Goal: Find specific page/section: Find specific page/section

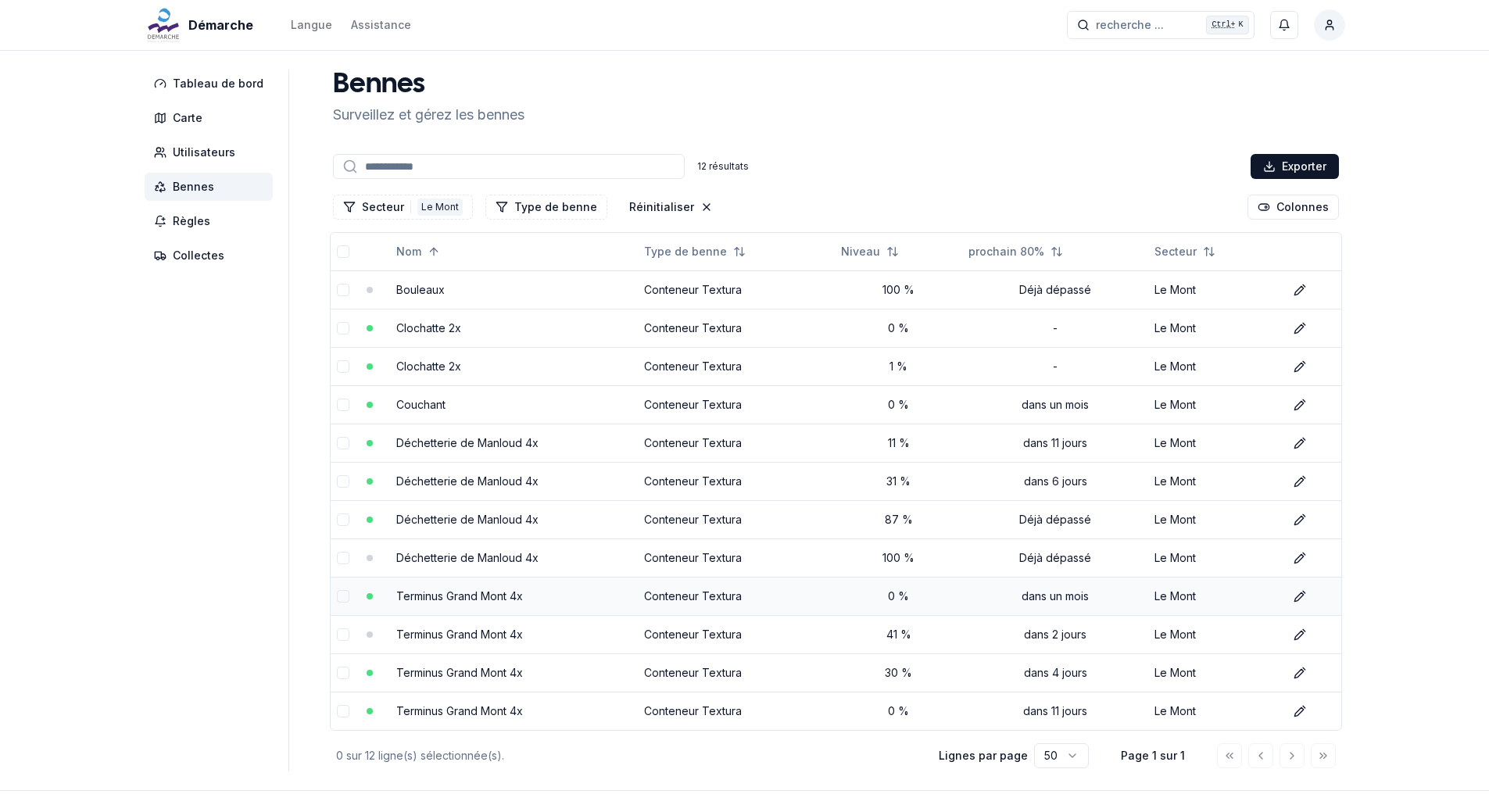
scroll to position [54, 0]
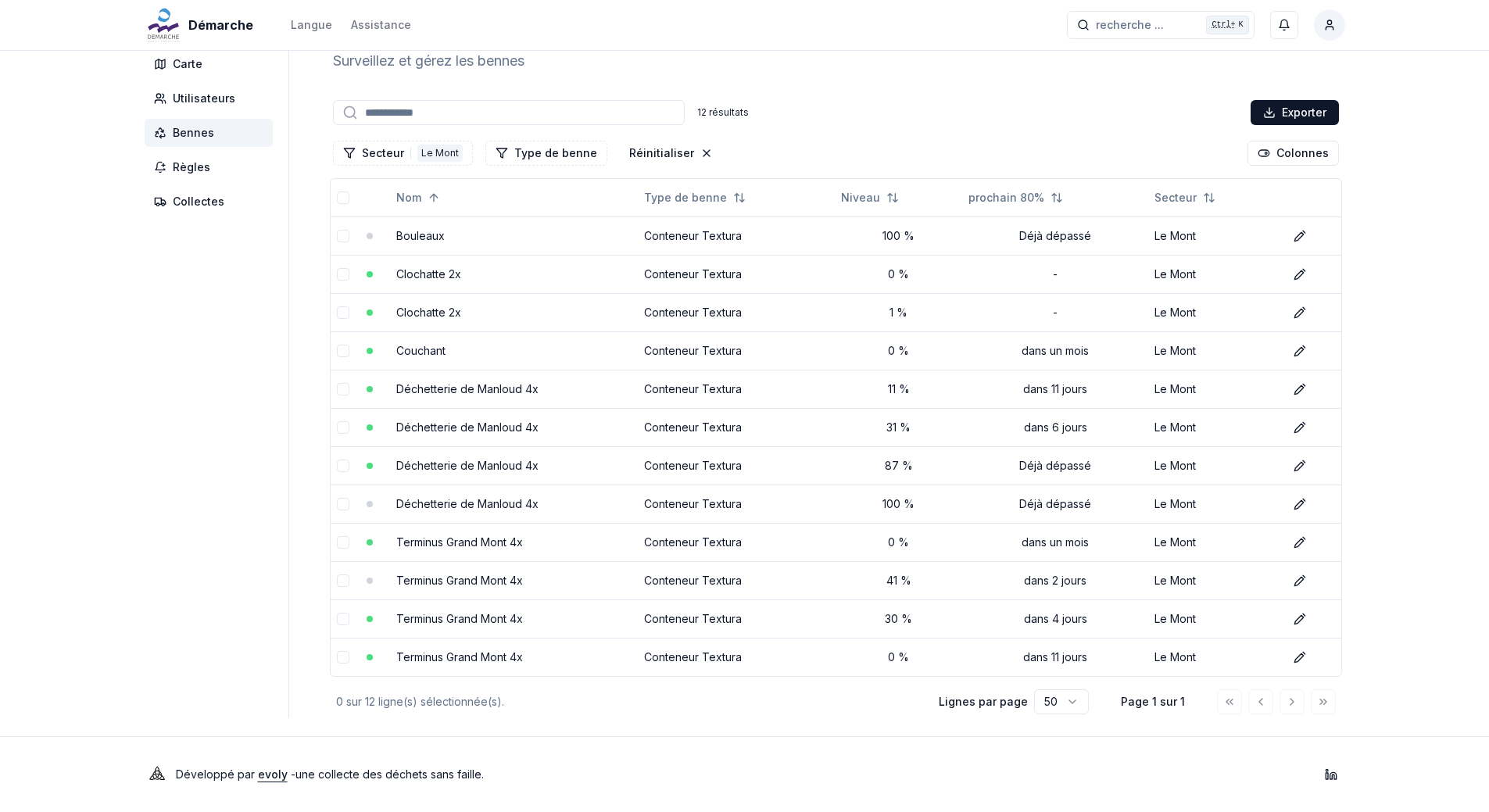
click at [977, 132] on div "12 résultats Exporter Secteur 1 Le Mont Type de benne Réinitialiser Colonnes No…" at bounding box center [836, 407] width 1018 height 621
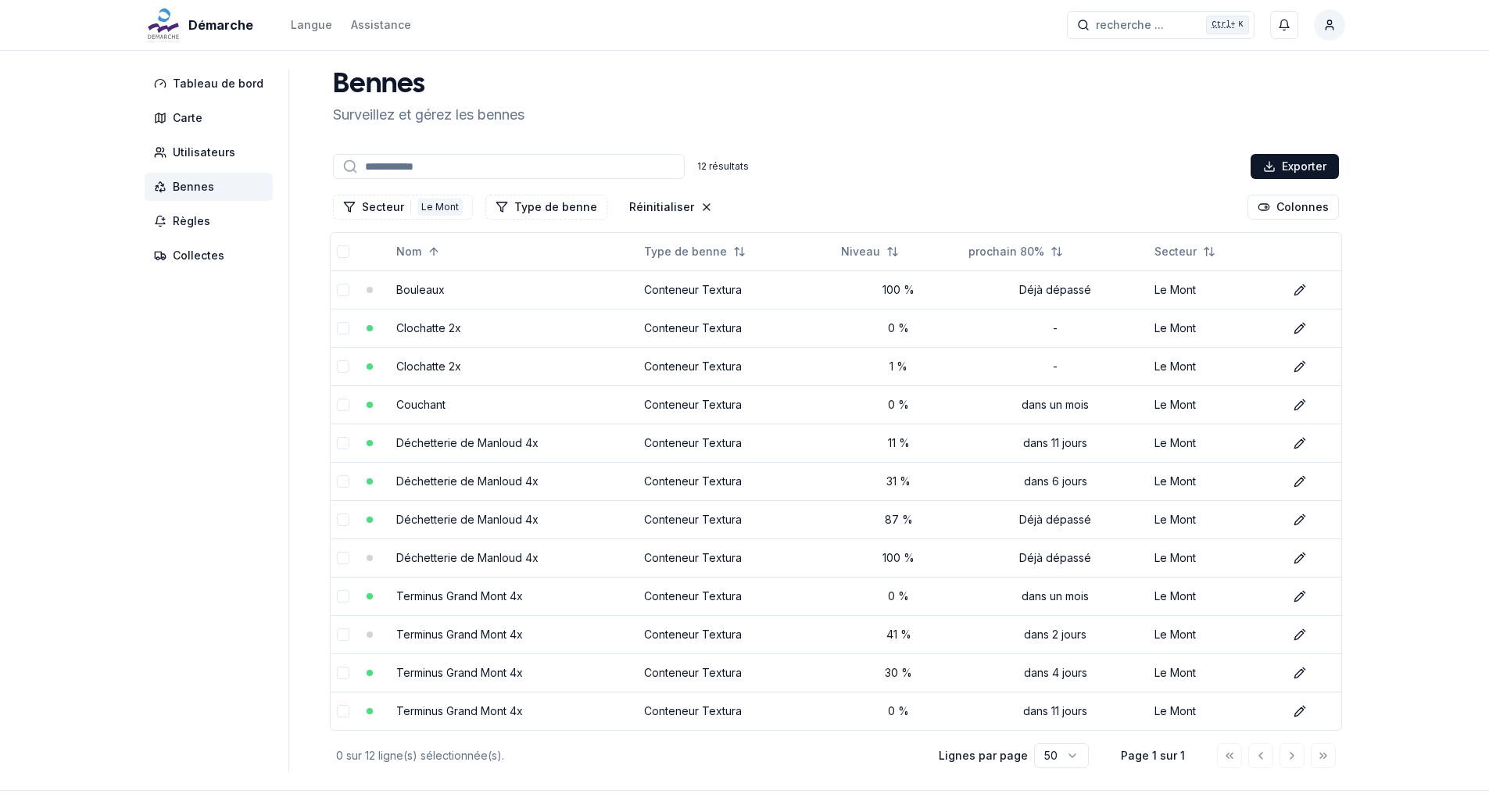
scroll to position [54, 0]
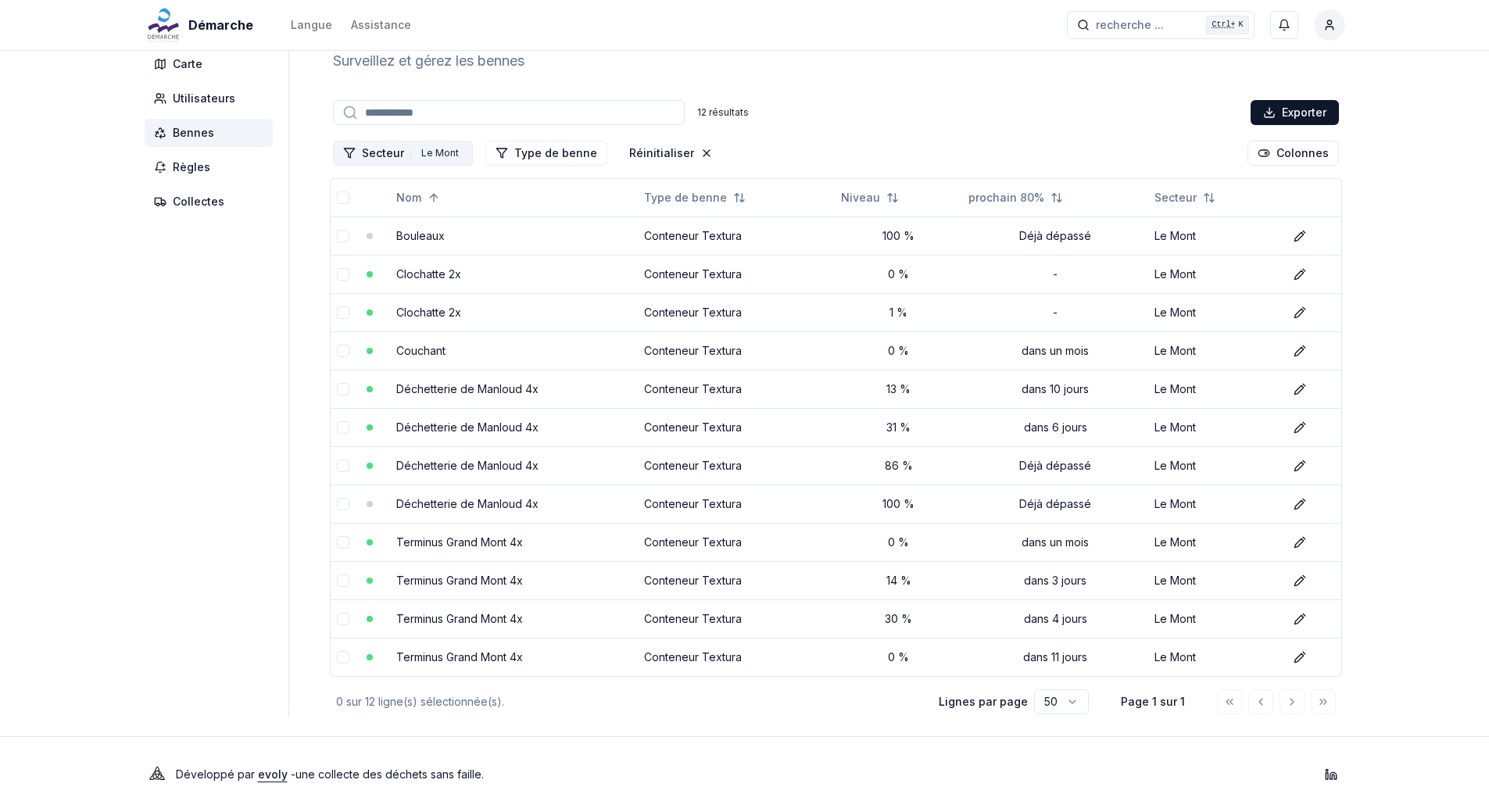
click at [448, 153] on div "Le Mont" at bounding box center [439, 153] width 45 height 17
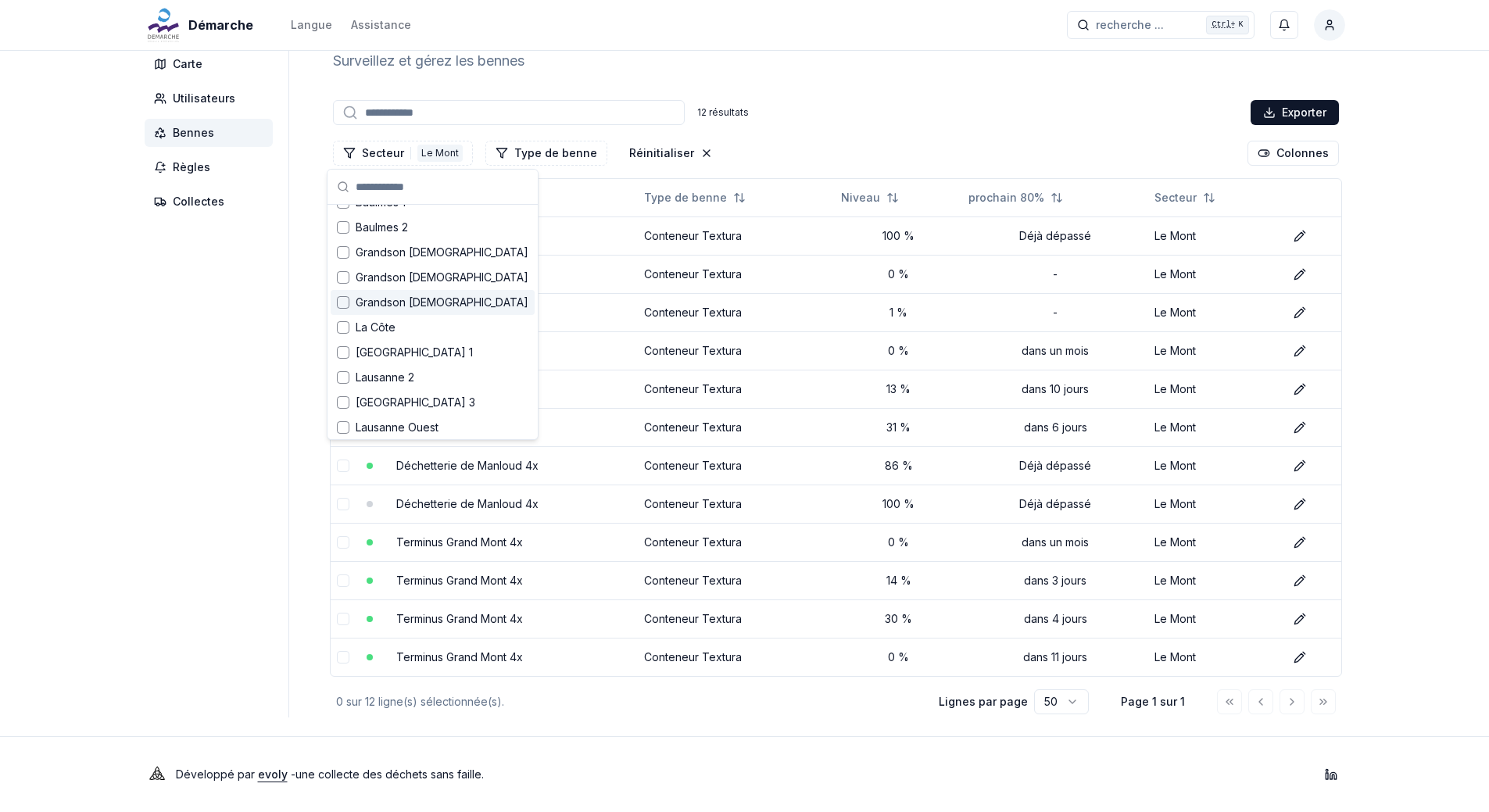
scroll to position [78, 0]
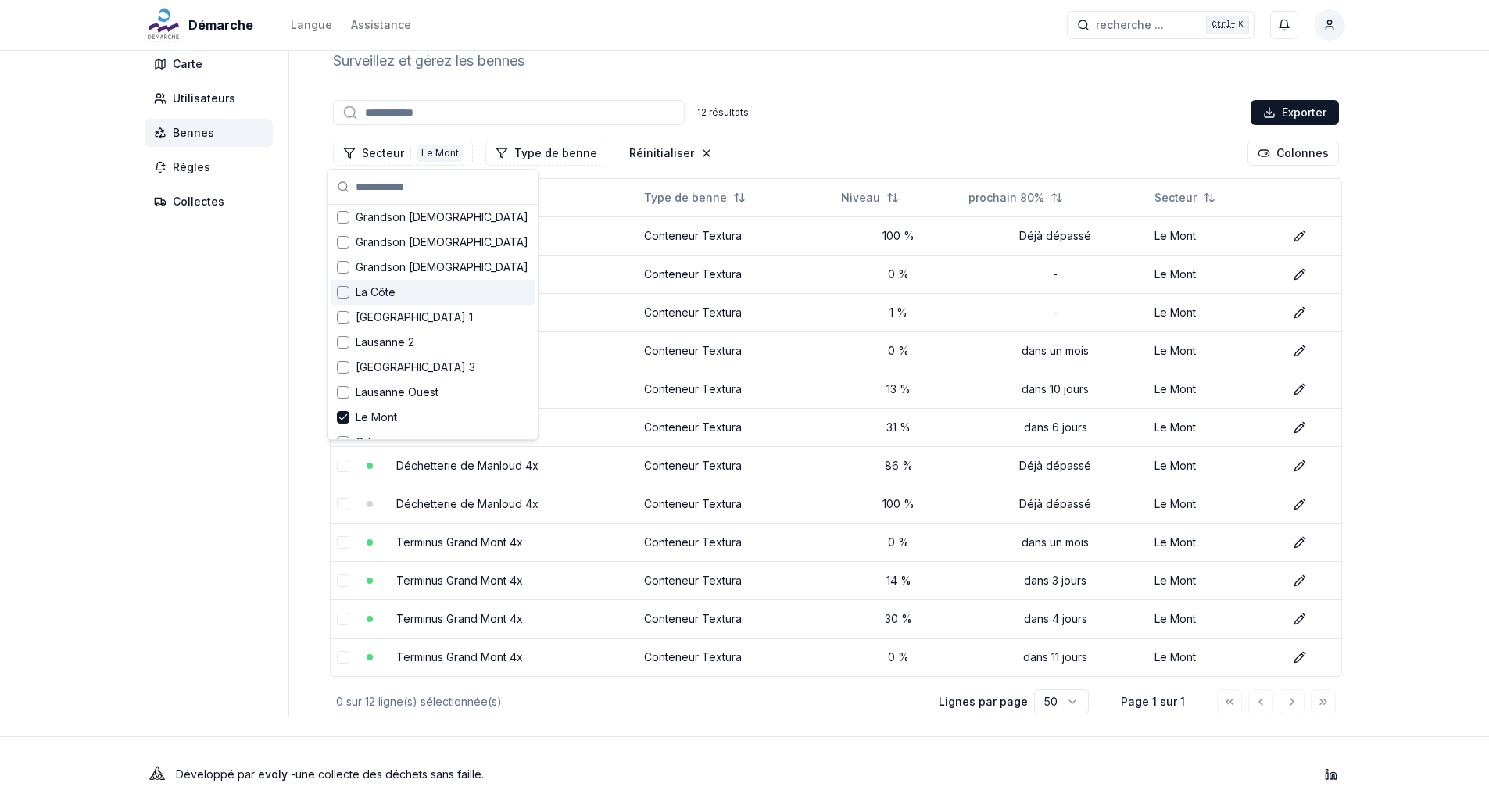
click at [339, 296] on div "Suggestions" at bounding box center [342, 291] width 12 height 12
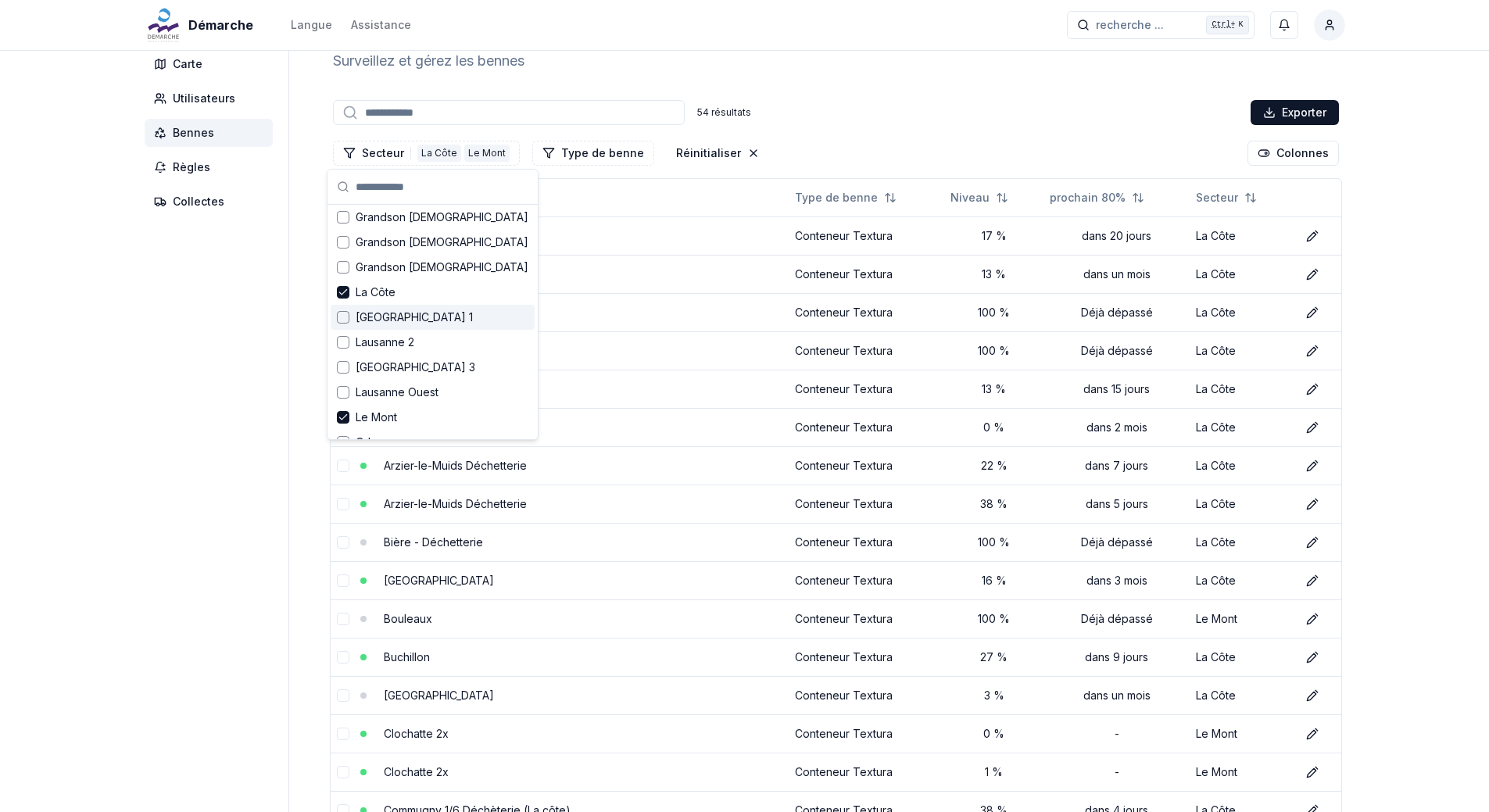
click at [341, 316] on div "Suggestions" at bounding box center [342, 317] width 12 height 12
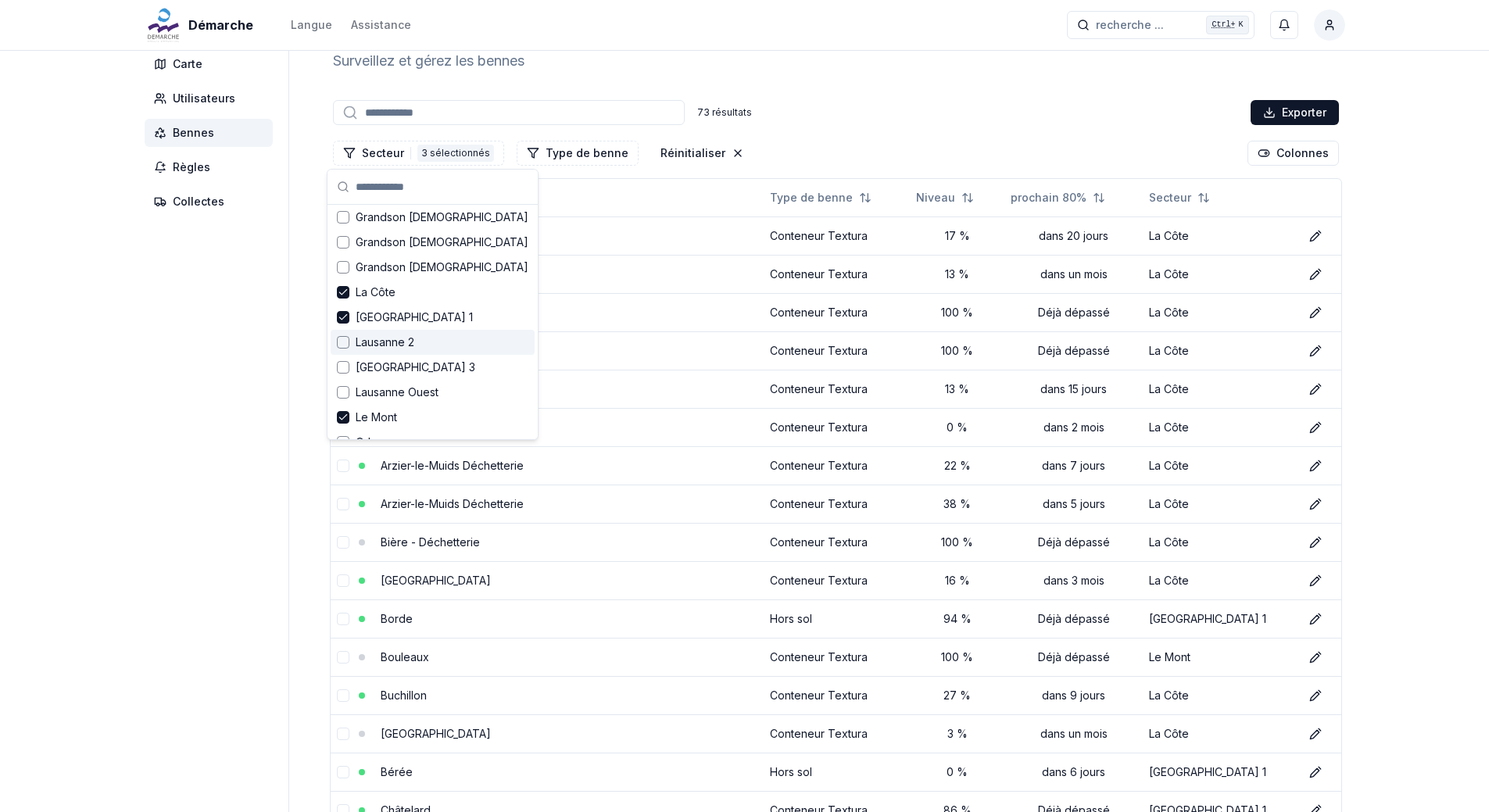
click at [342, 337] on div "Suggestions" at bounding box center [342, 342] width 12 height 12
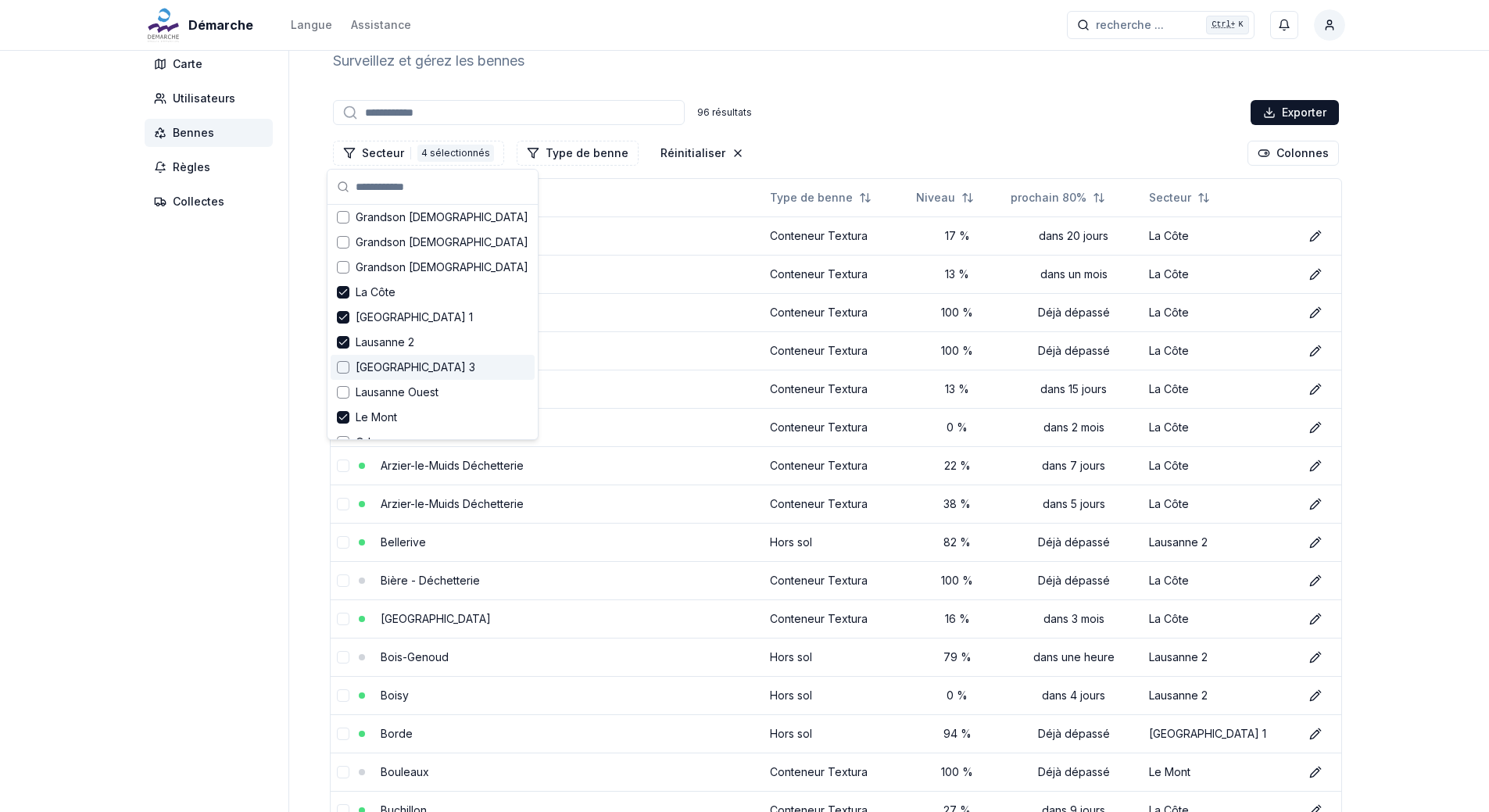
click at [344, 369] on div "Suggestions" at bounding box center [342, 367] width 12 height 12
click at [342, 390] on div "Suggestions" at bounding box center [342, 392] width 12 height 12
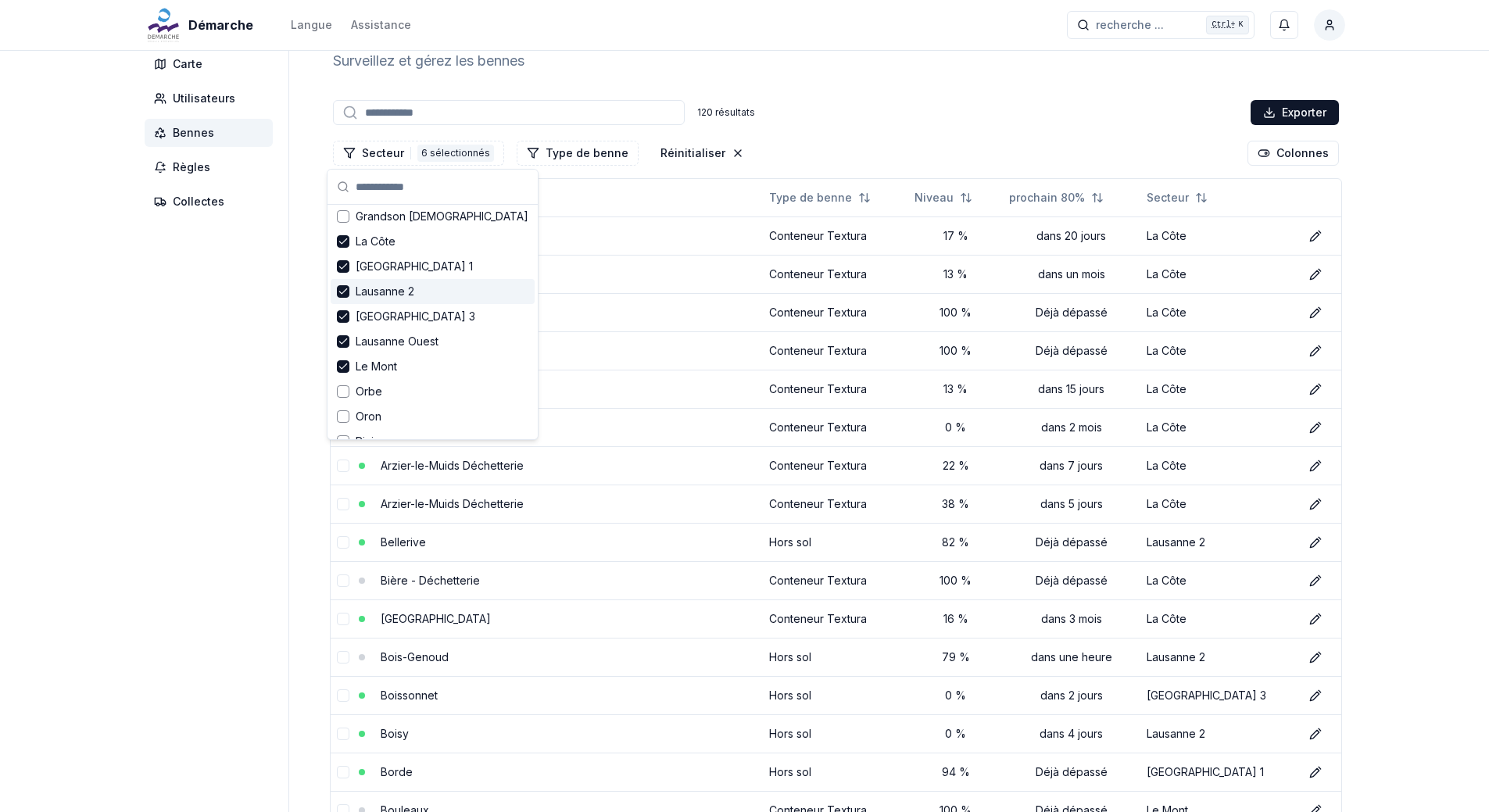
scroll to position [156, 0]
drag, startPoint x: 342, startPoint y: 365, endPoint x: 344, endPoint y: 392, distance: 27.1
click at [342, 371] on div "Orbe" at bounding box center [433, 364] width 204 height 25
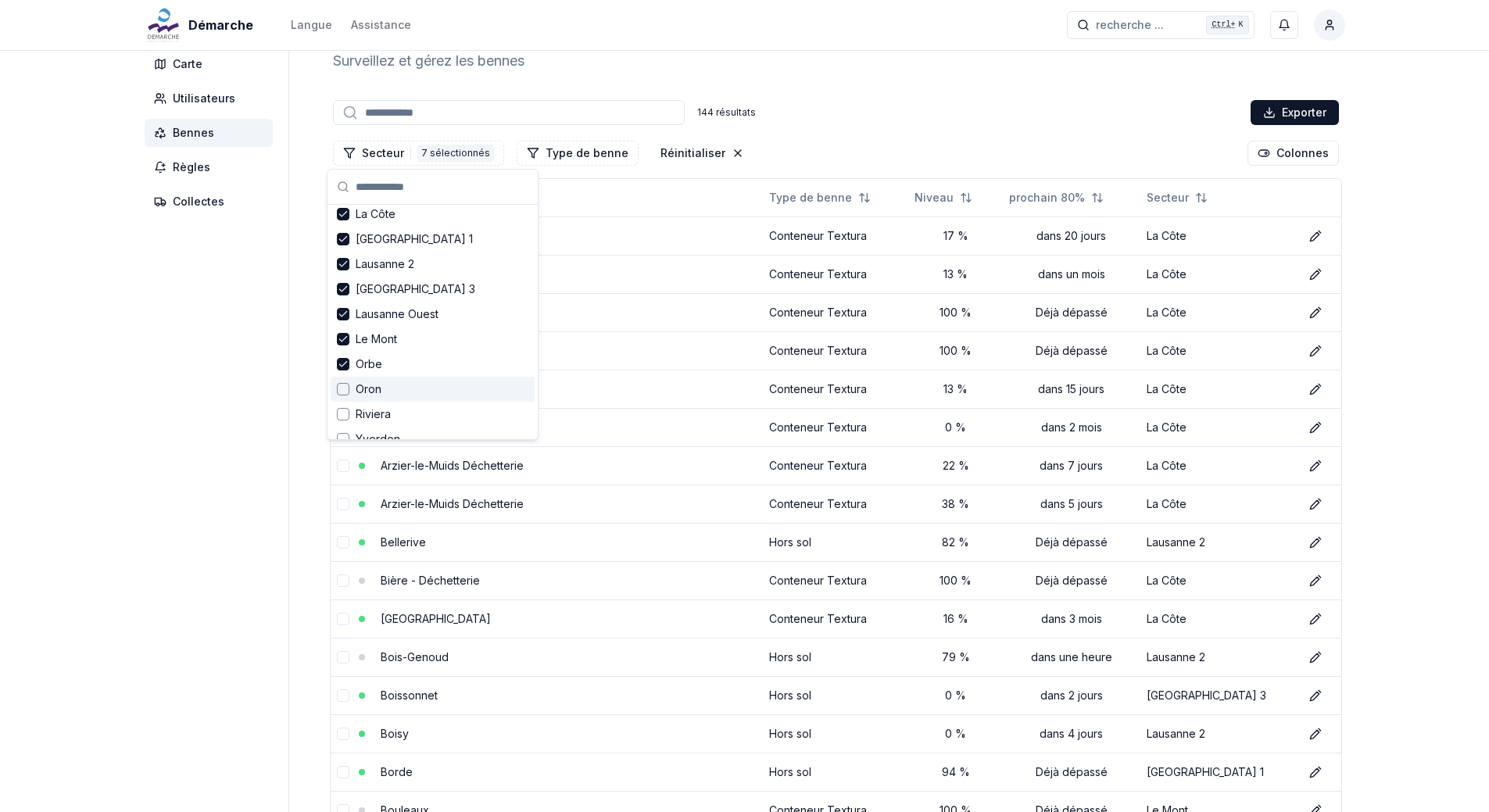
click at [344, 394] on div "Suggestions" at bounding box center [342, 388] width 12 height 12
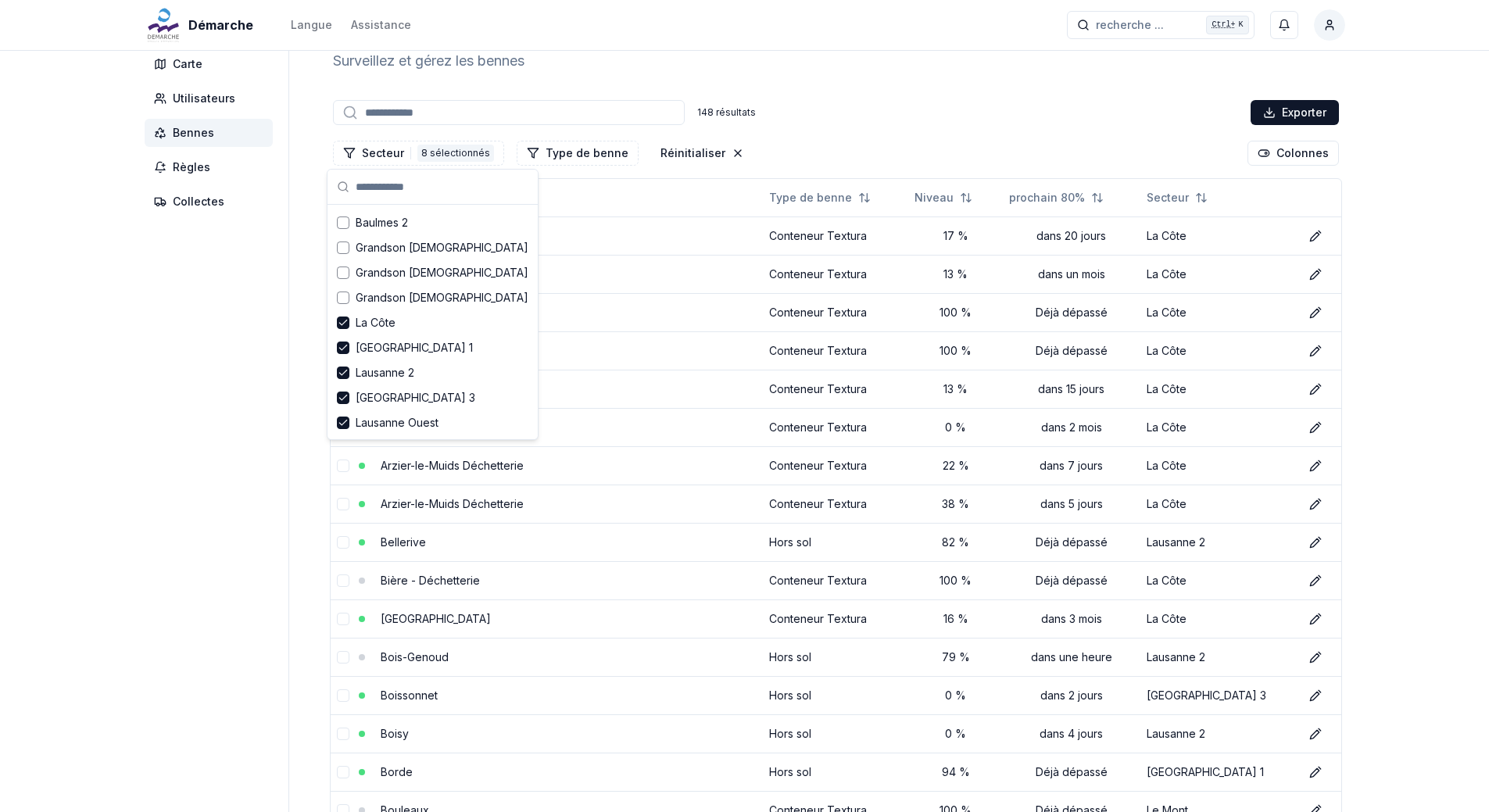
scroll to position [0, 0]
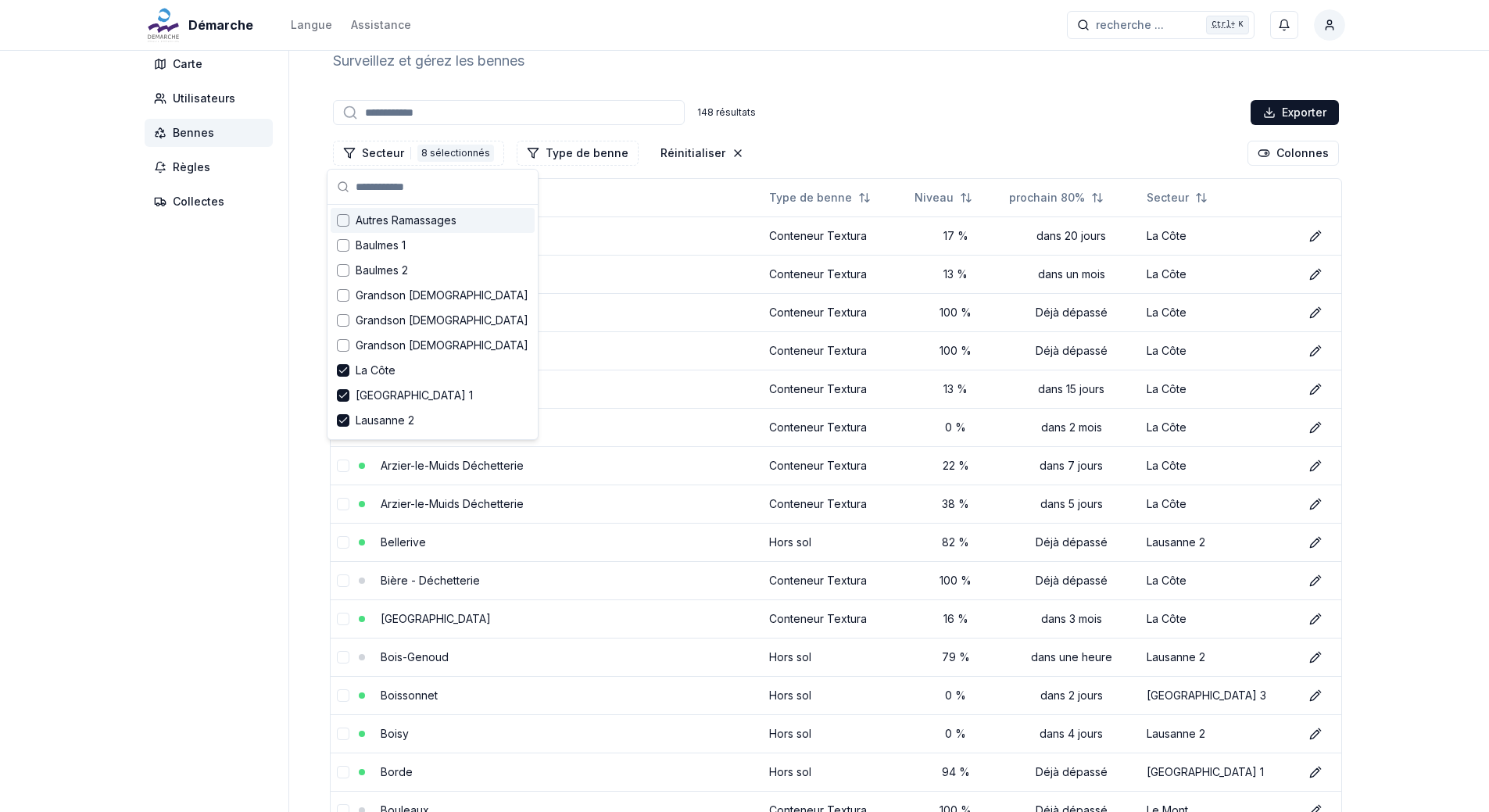
click at [344, 219] on div "Suggestions" at bounding box center [342, 220] width 12 height 12
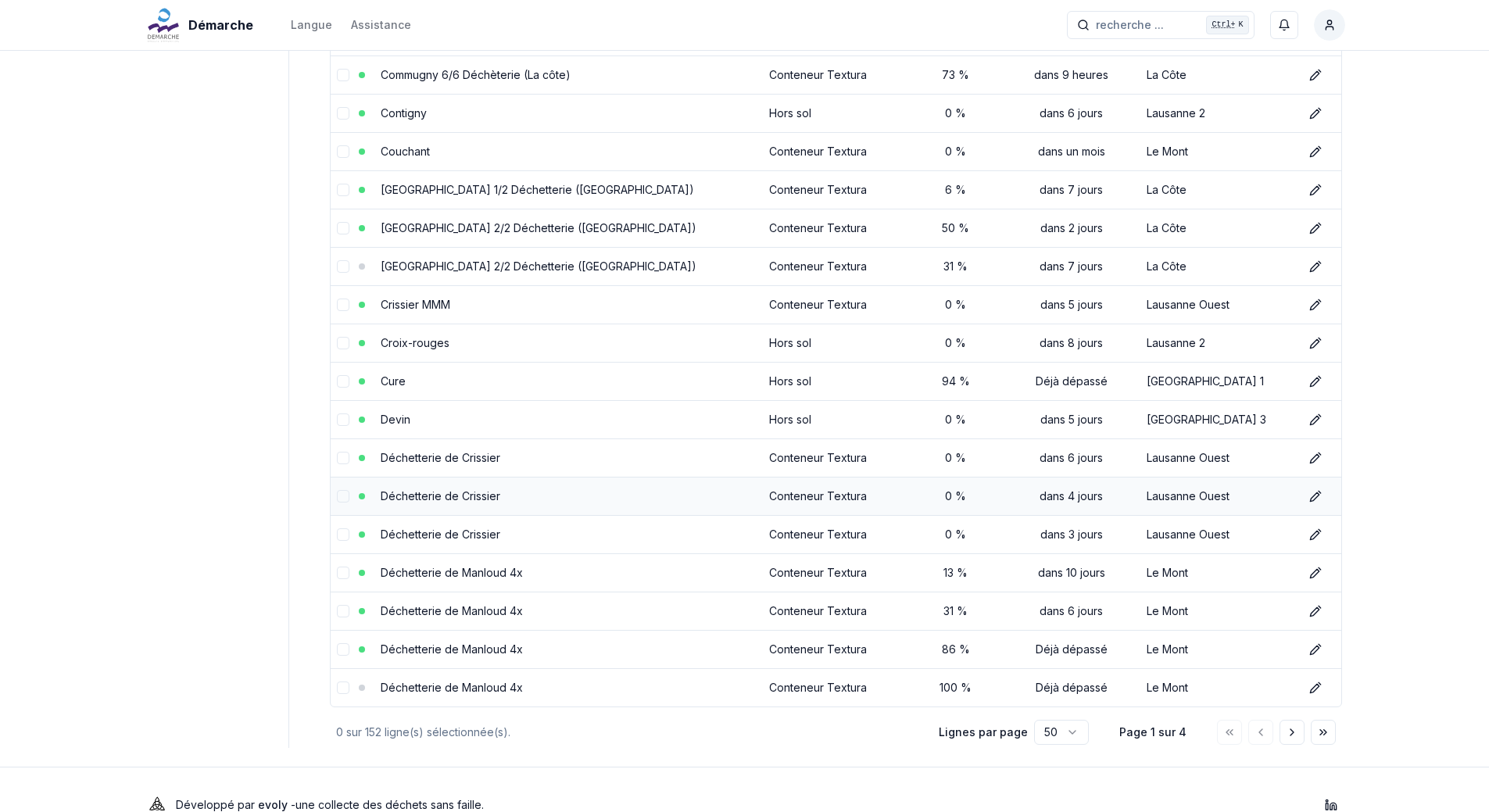
scroll to position [1509, 0]
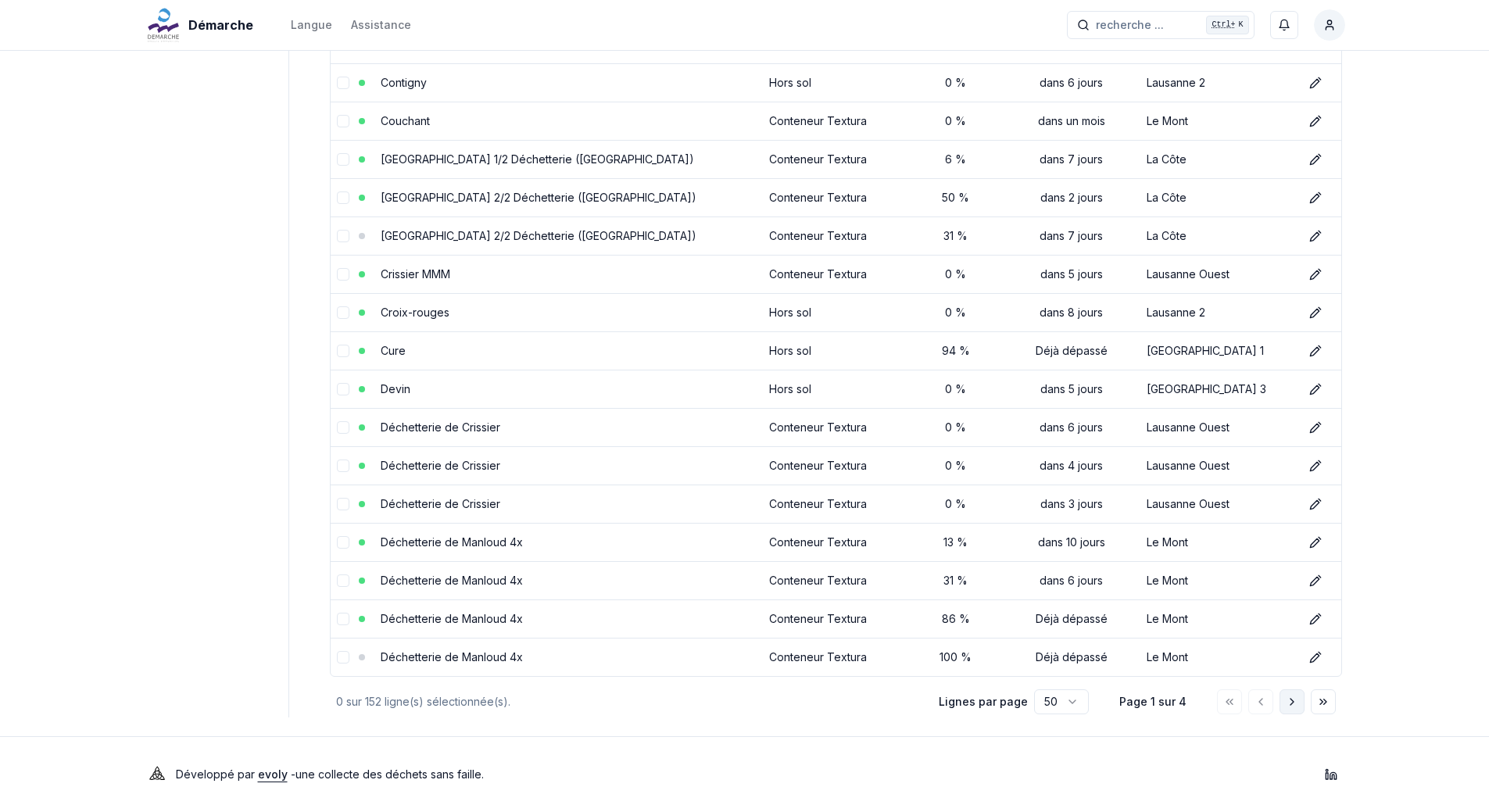
click at [1291, 703] on icon "Aller à la page suivante" at bounding box center [1292, 701] width 12 height 12
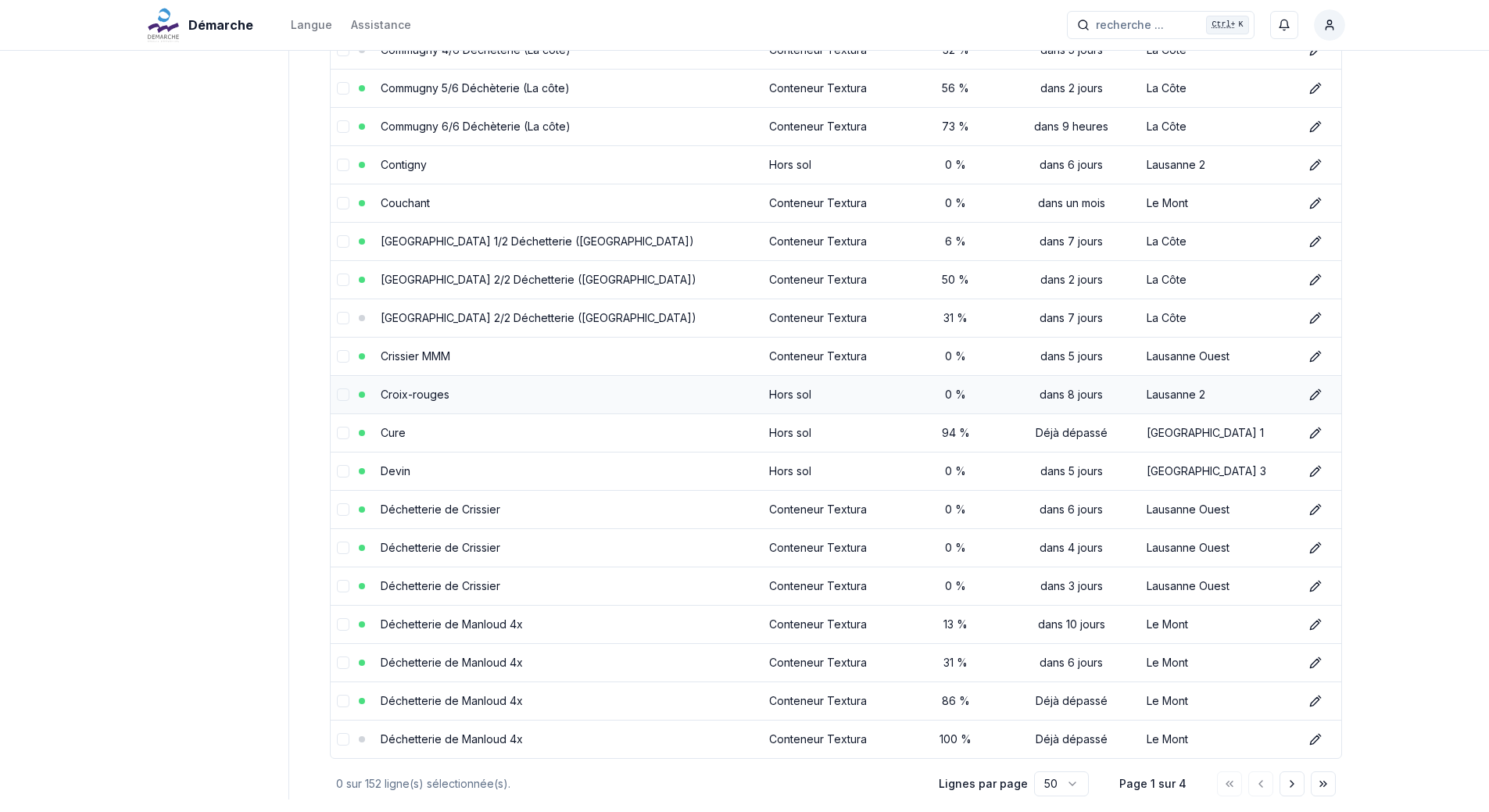
scroll to position [1484, 0]
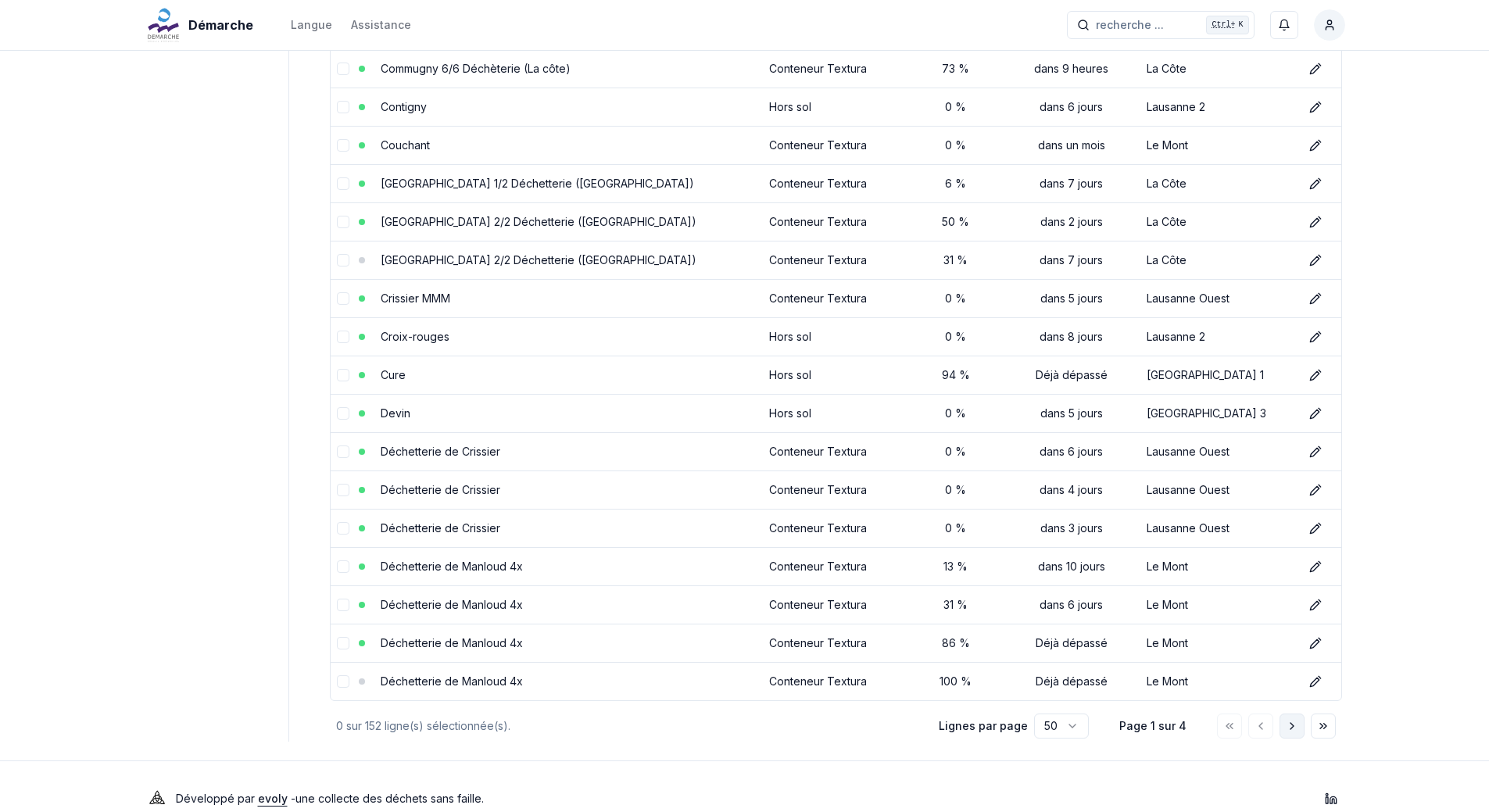
click at [1294, 723] on icon "Aller à la page suivante" at bounding box center [1292, 726] width 12 height 12
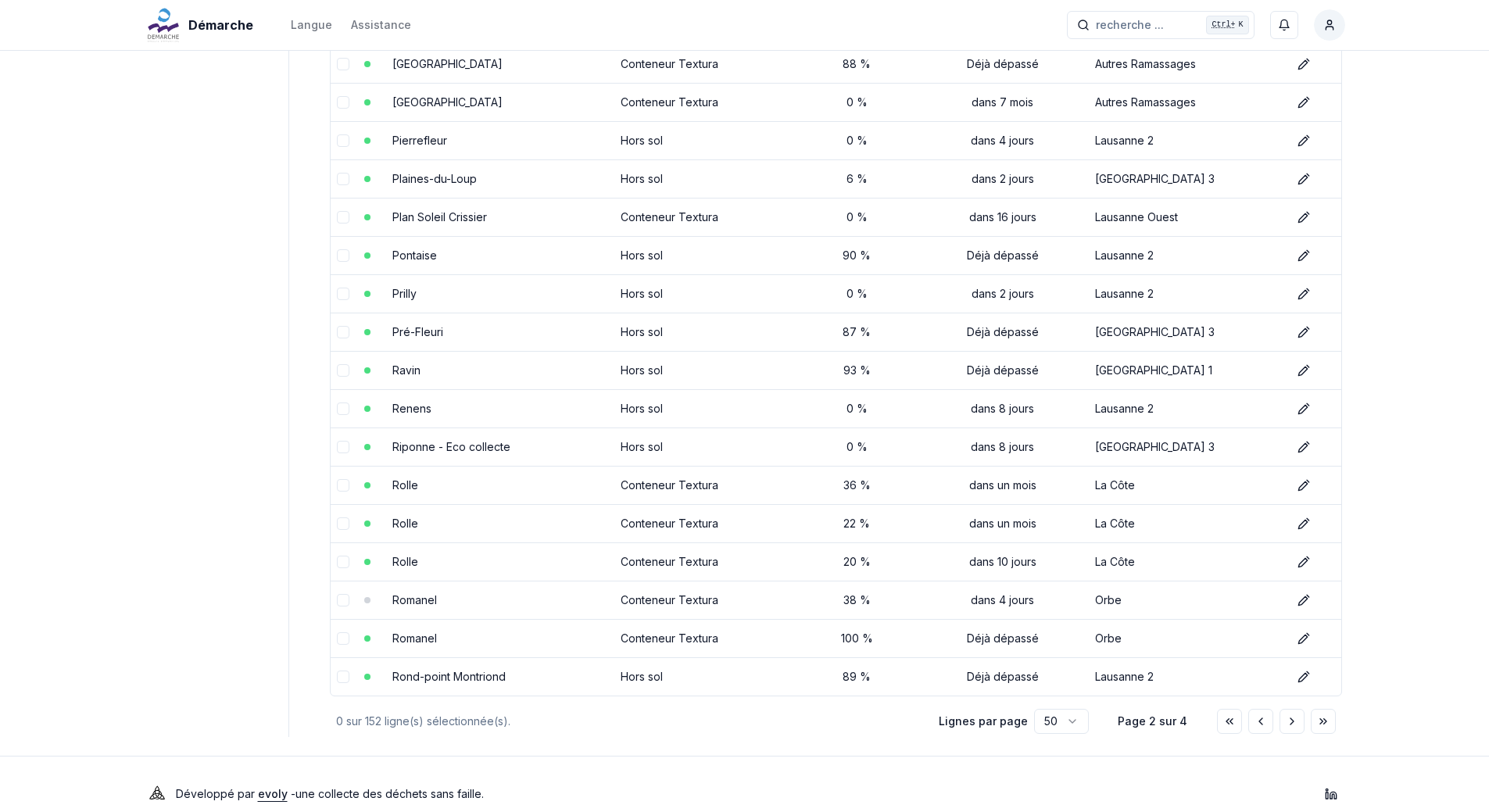
scroll to position [1509, 0]
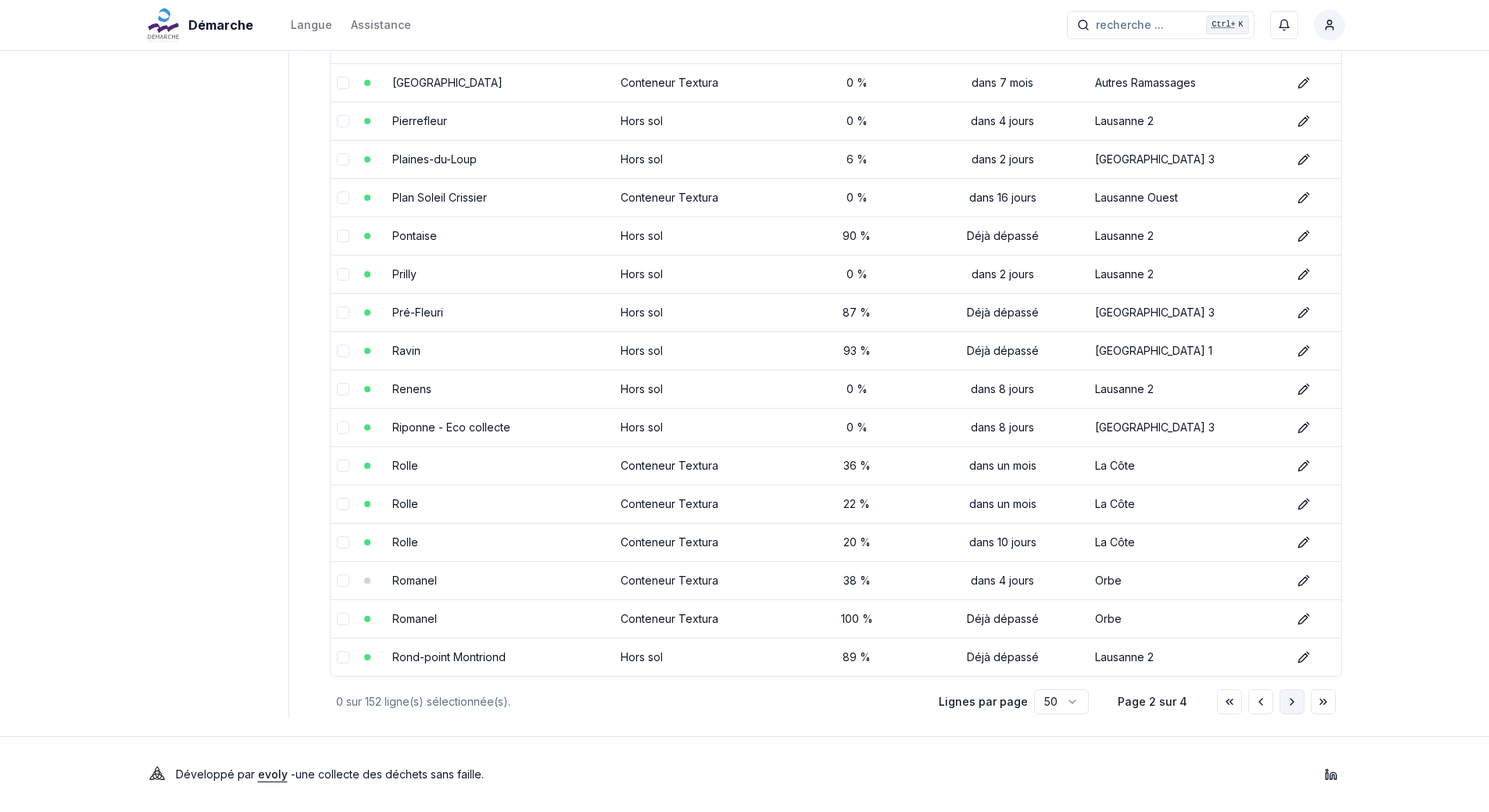
click at [1298, 702] on button "Aller à la page suivante" at bounding box center [1292, 701] width 25 height 25
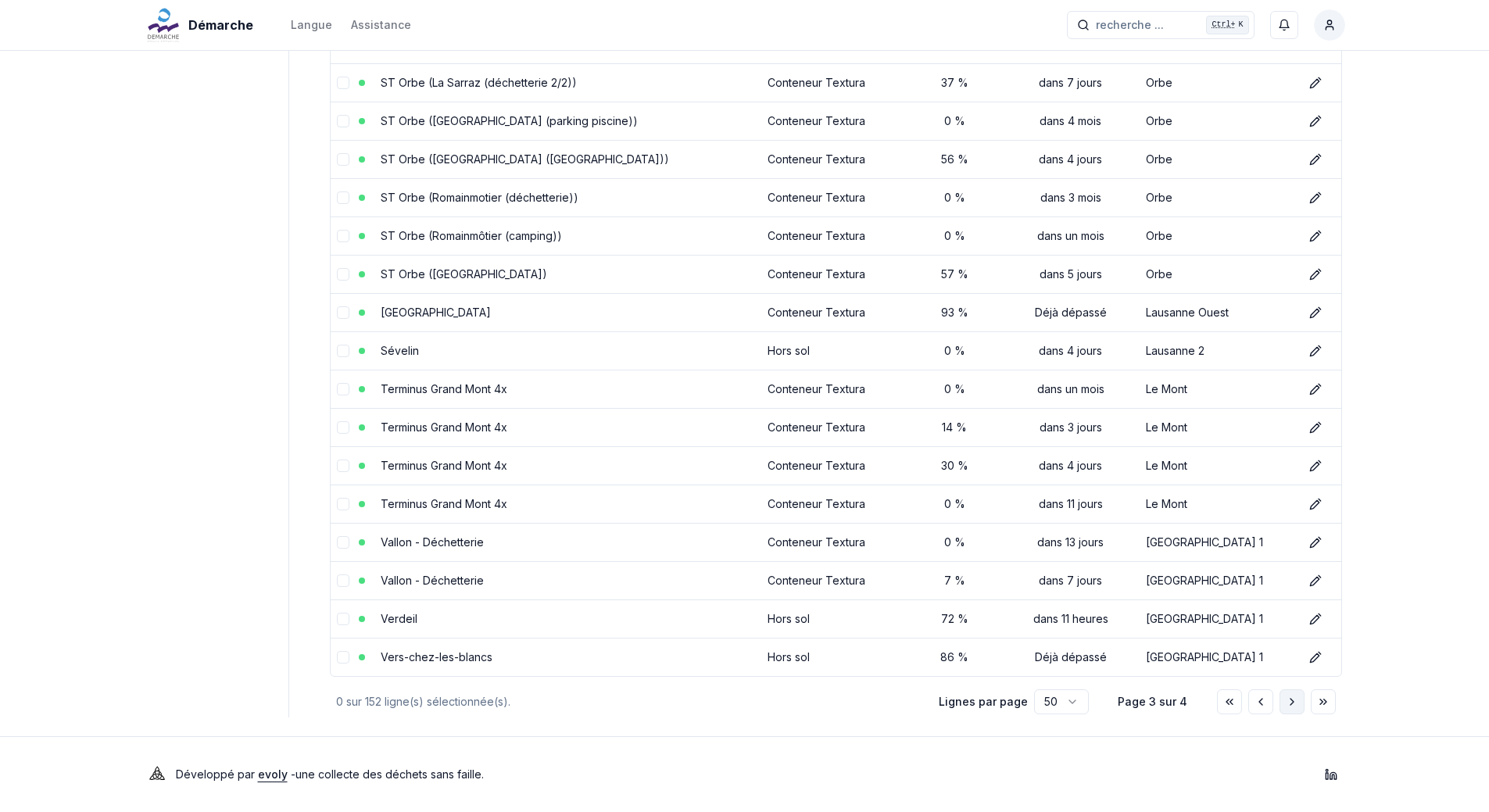
click at [1293, 703] on icon "Aller à la page suivante" at bounding box center [1292, 701] width 12 height 12
